Goal: Task Accomplishment & Management: Use online tool/utility

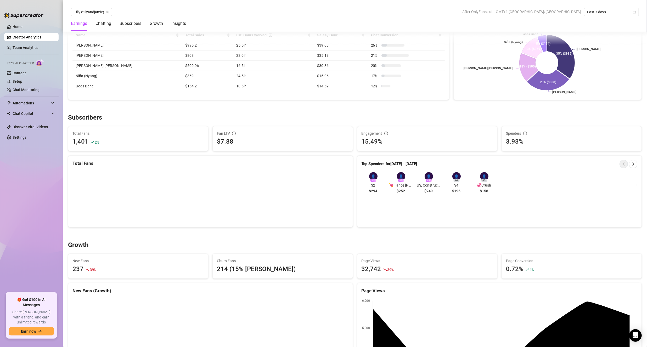
scroll to position [229, 0]
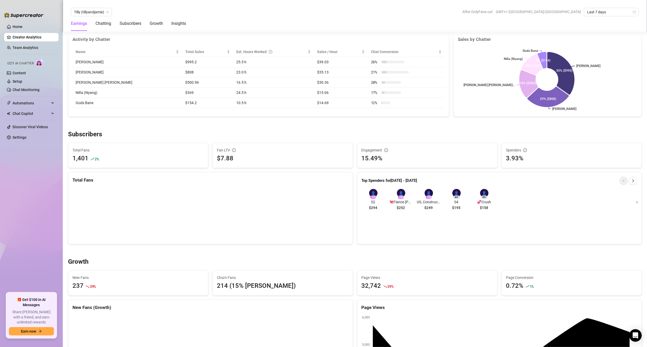
click at [601, 17] on div "Earnings Chatting Subscribers Growth Insights" at bounding box center [355, 23] width 568 height 15
click at [608, 12] on span "Last 7 days" at bounding box center [611, 12] width 49 height 8
click at [608, 45] on div "Last 90 days" at bounding box center [611, 48] width 47 height 6
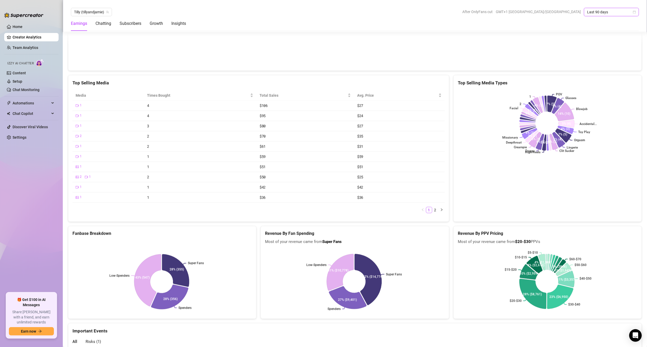
scroll to position [1035, 0]
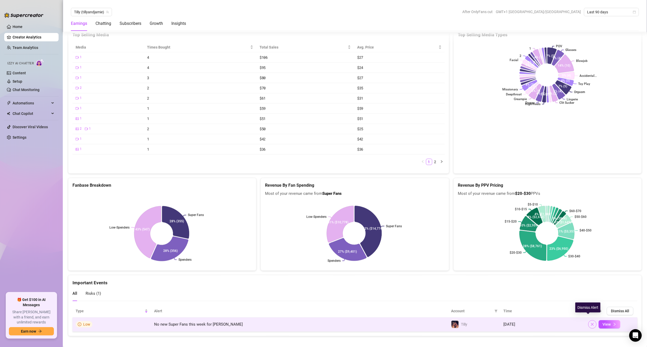
click at [590, 320] on button "button" at bounding box center [592, 324] width 8 height 8
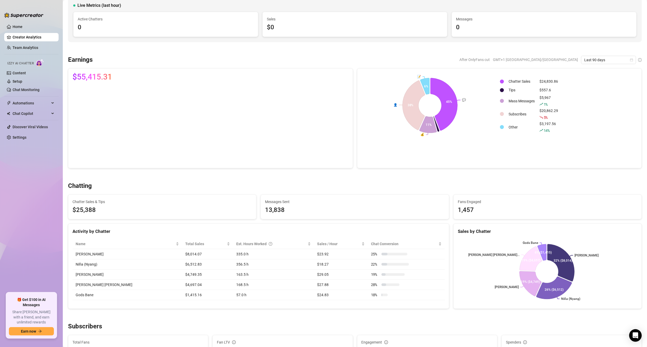
scroll to position [0, 0]
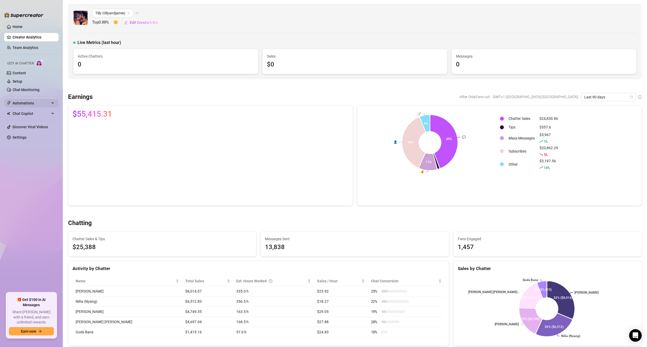
click at [34, 104] on span "Automations" at bounding box center [31, 103] width 37 height 8
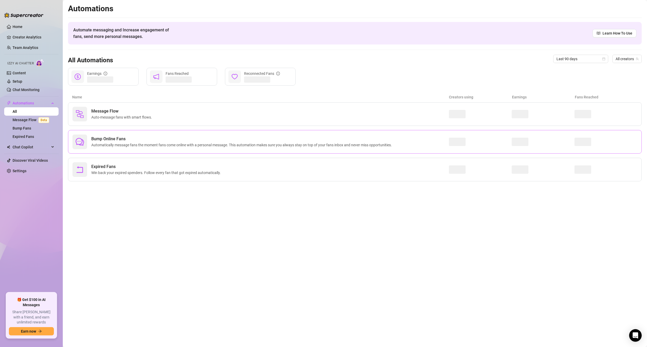
click at [366, 140] on span "Bump Online Fans" at bounding box center [242, 139] width 303 height 6
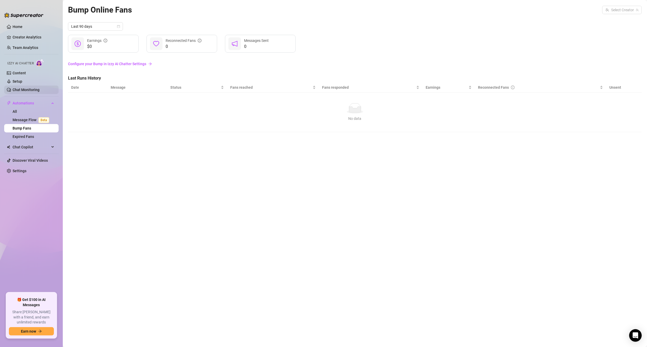
click at [27, 88] on link "Chat Monitoring" at bounding box center [26, 90] width 27 height 4
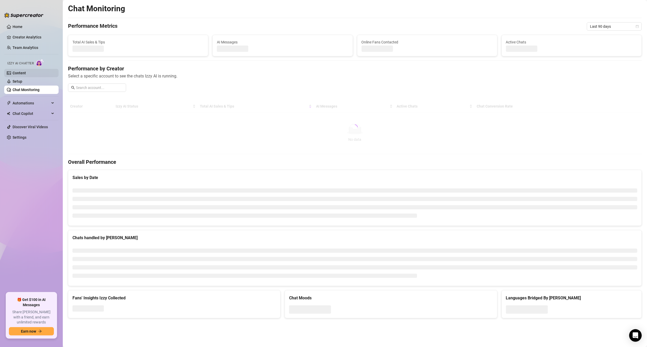
click at [26, 73] on link "Content" at bounding box center [19, 73] width 13 height 4
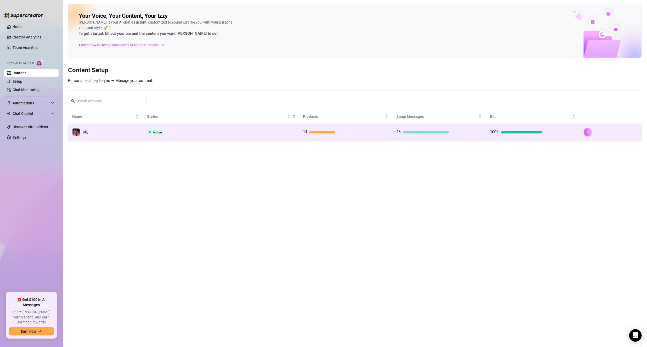
click at [589, 129] on button "button" at bounding box center [587, 132] width 8 height 8
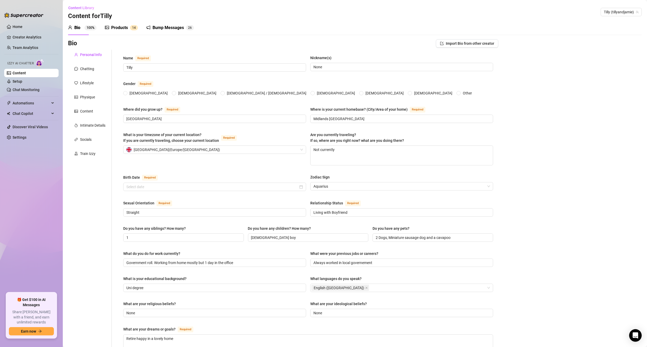
radio input "true"
type input "[DATE]"
click at [179, 27] on div "Bump Messages" at bounding box center [167, 28] width 31 height 6
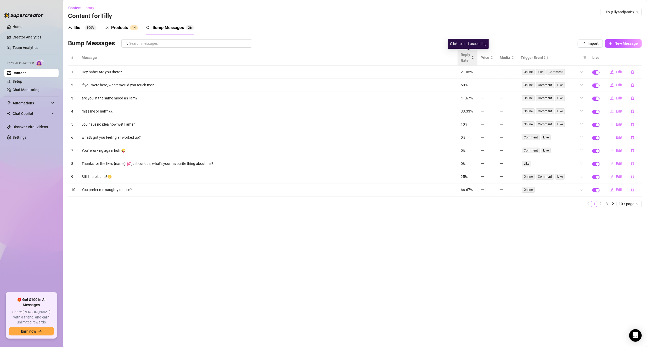
click at [471, 58] on div "Reply Rate" at bounding box center [467, 58] width 14 height 12
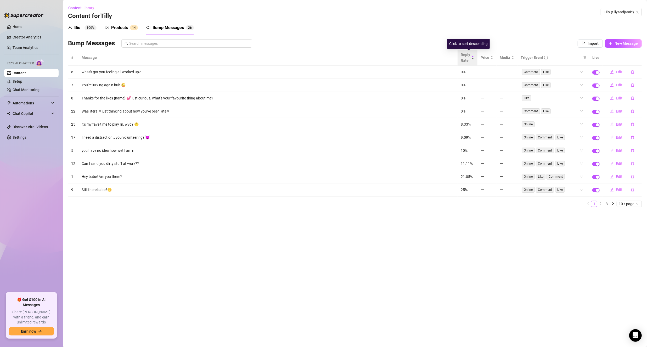
click at [471, 58] on div "Reply Rate" at bounding box center [467, 58] width 14 height 12
